Goal: Navigation & Orientation: Find specific page/section

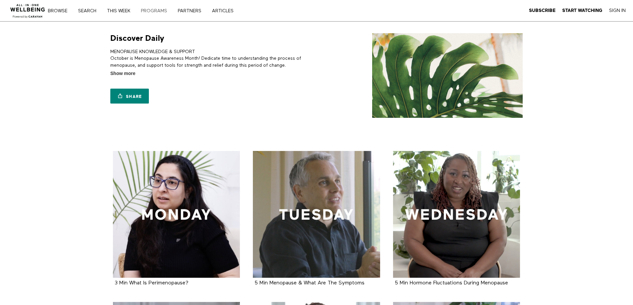
click at [164, 12] on link "PROGRAMS" at bounding box center [156, 11] width 36 height 5
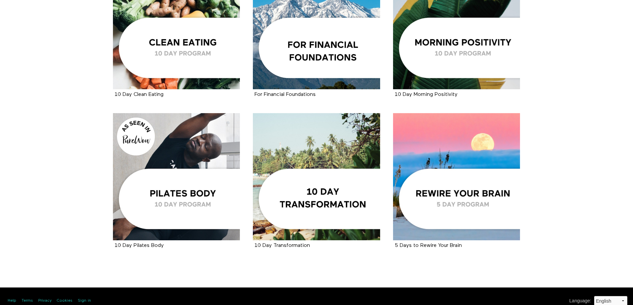
scroll to position [953, 0]
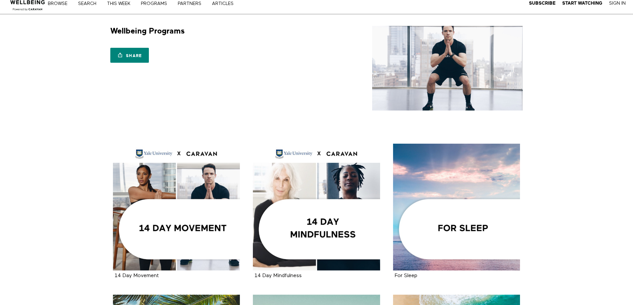
scroll to position [0, 0]
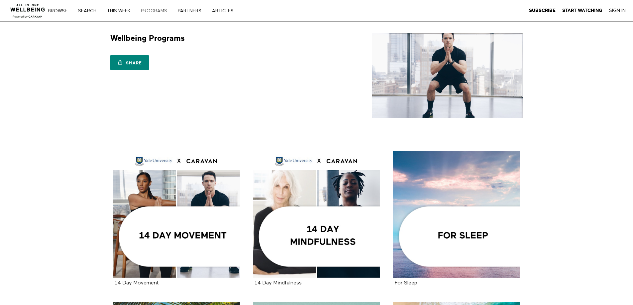
click at [163, 10] on link "PROGRAMS" at bounding box center [156, 11] width 36 height 5
click at [127, 12] on link "THIS WEEK" at bounding box center [121, 11] width 33 height 5
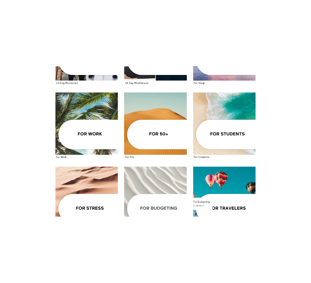
scroll to position [133, 0]
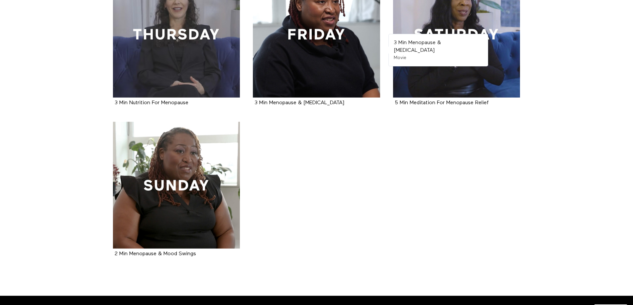
scroll to position [332, 0]
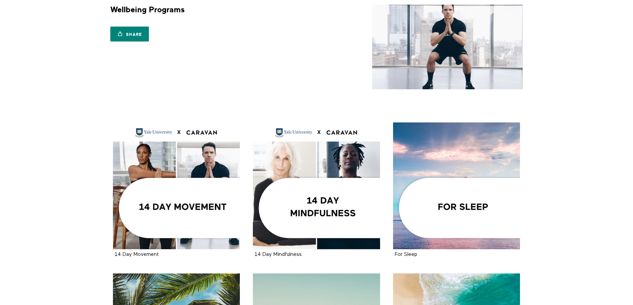
scroll to position [166, 0]
